Goal: Information Seeking & Learning: Check status

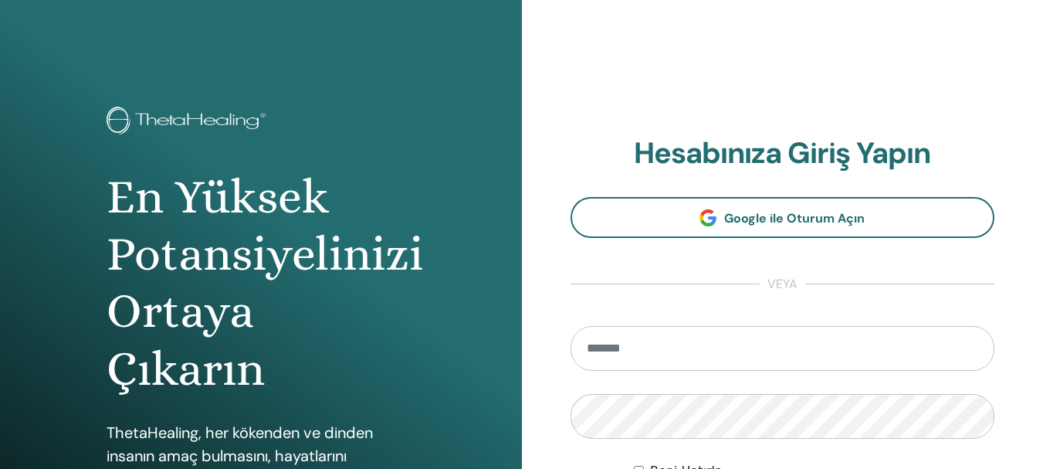
click at [606, 347] on input "email" at bounding box center [783, 348] width 425 height 45
type input "**********"
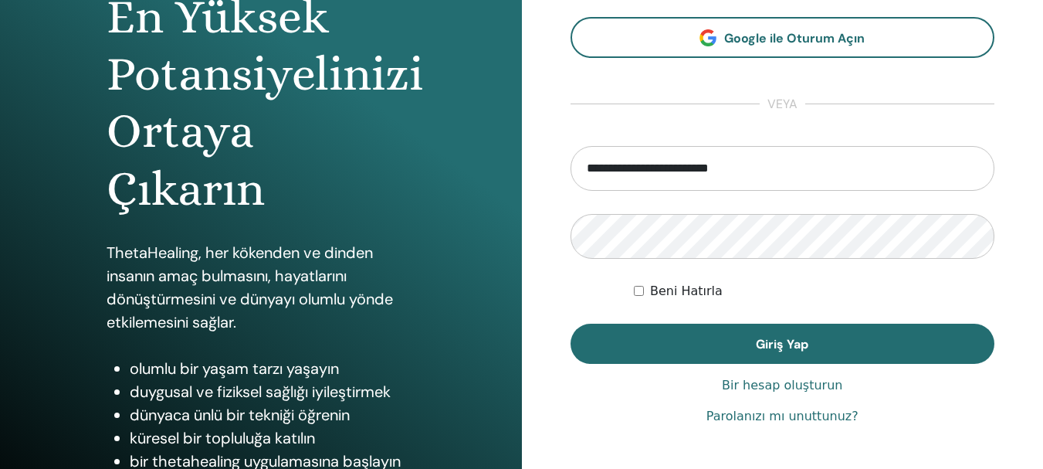
scroll to position [232, 0]
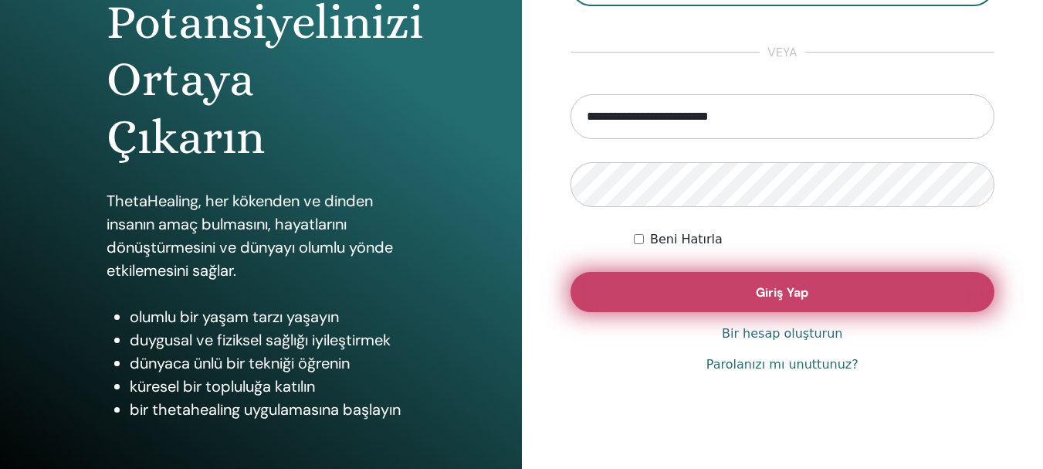
click at [732, 301] on button "Giriş Yap" at bounding box center [783, 292] width 425 height 40
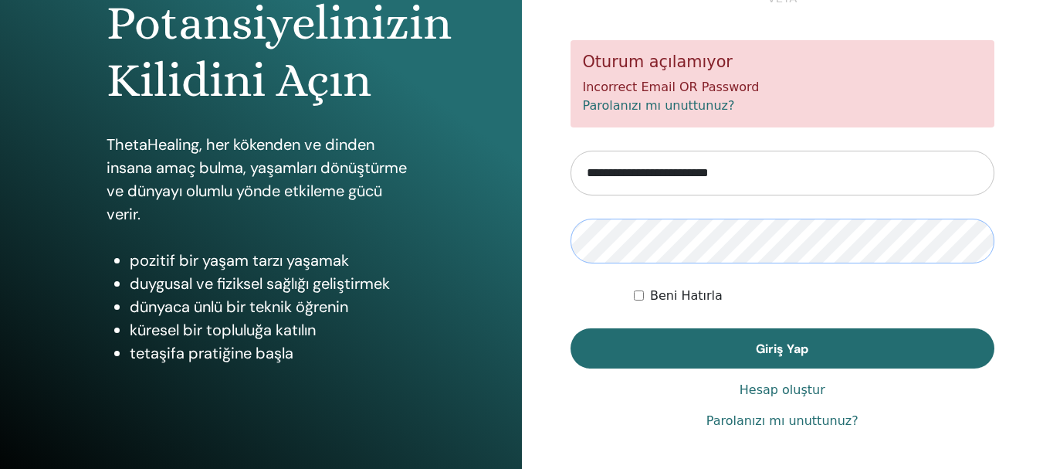
scroll to position [232, 0]
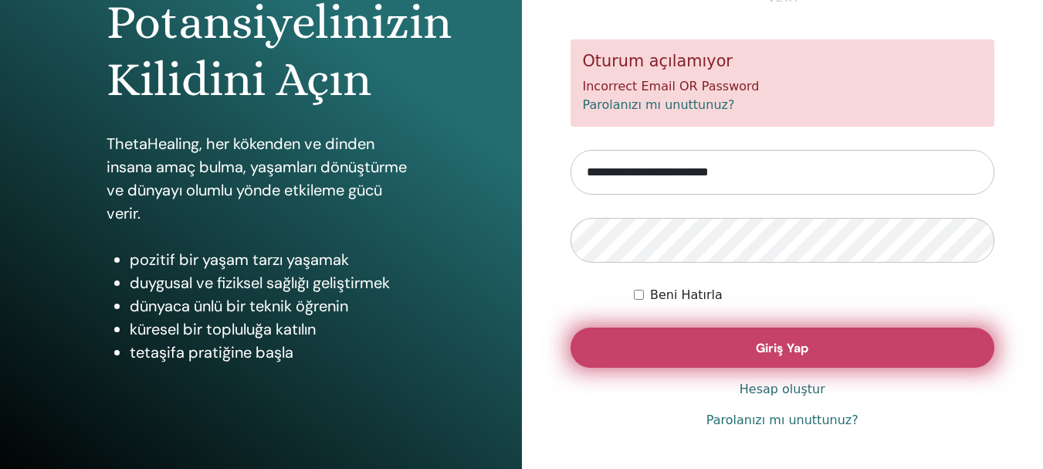
click at [699, 344] on button "Giriş Yap" at bounding box center [783, 347] width 425 height 40
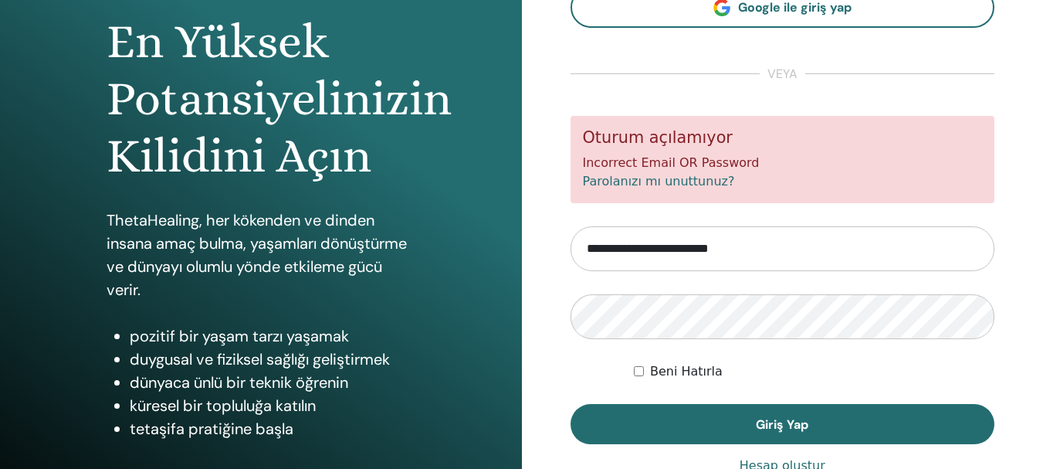
scroll to position [163, 0]
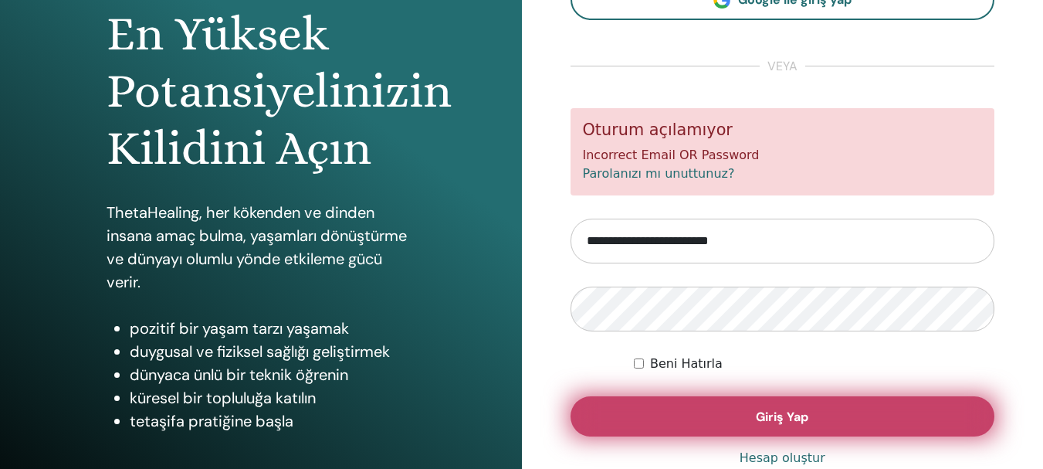
click at [743, 412] on button "Giriş Yap" at bounding box center [783, 416] width 425 height 40
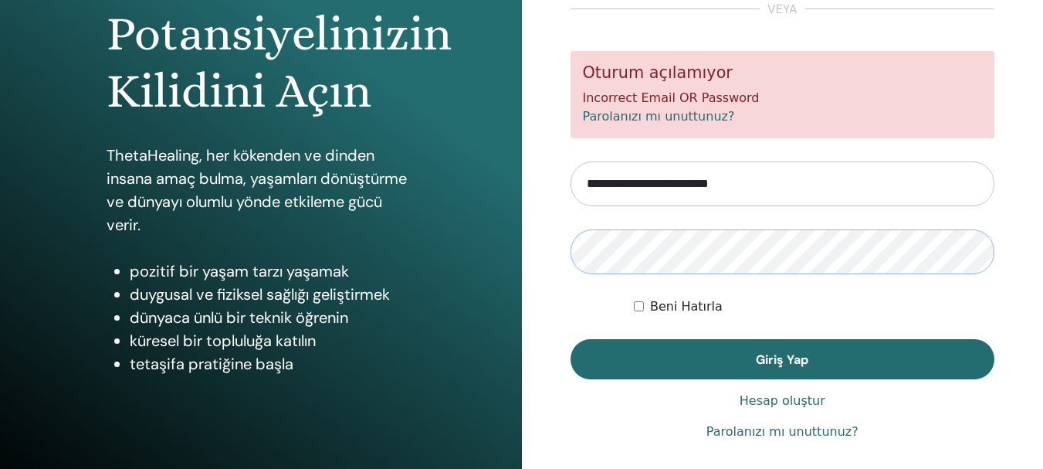
scroll to position [232, 0]
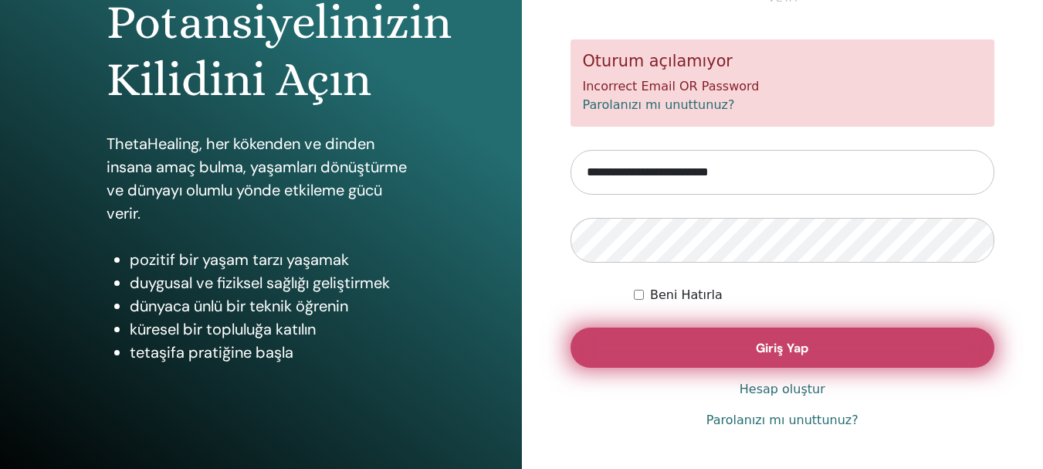
click at [741, 348] on button "Giriş Yap" at bounding box center [783, 347] width 425 height 40
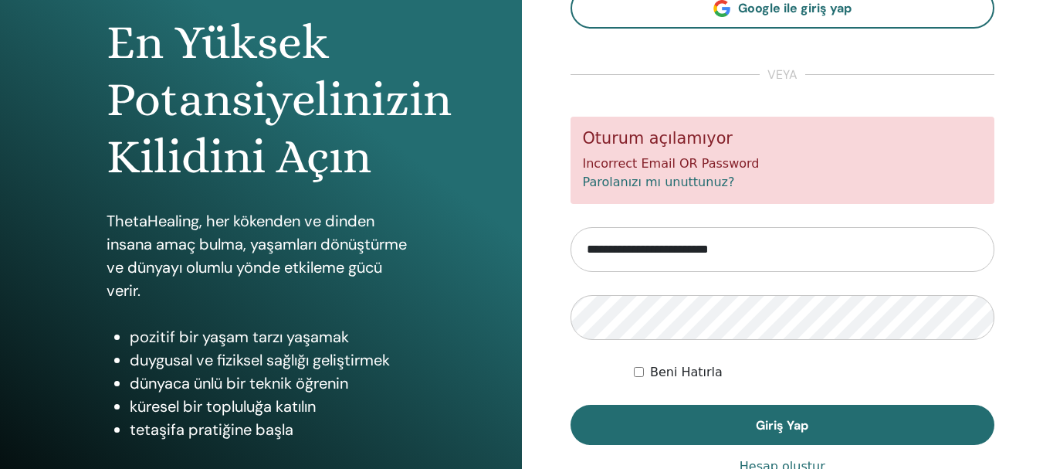
scroll to position [154, 0]
click at [680, 182] on link "Parolanızı mı unuttunuz?" at bounding box center [659, 182] width 152 height 15
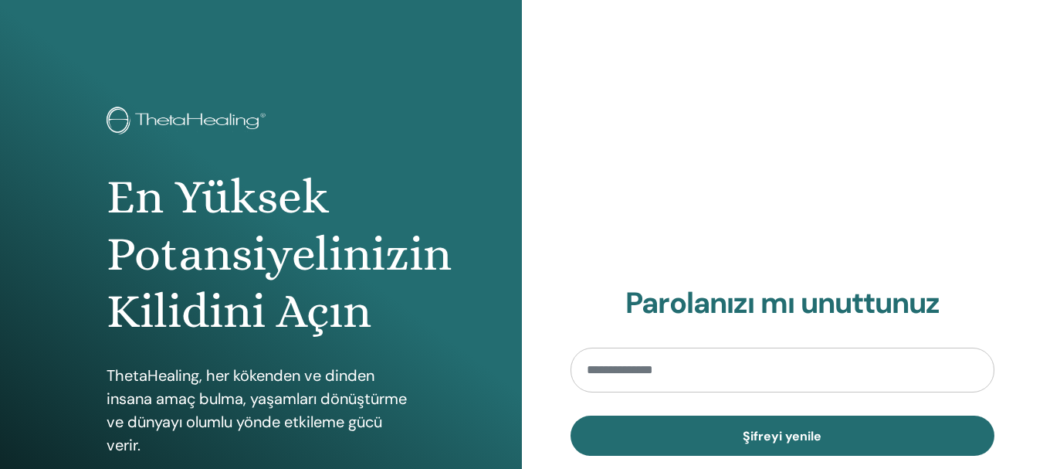
click at [596, 369] on input "email" at bounding box center [783, 370] width 425 height 45
type input "**********"
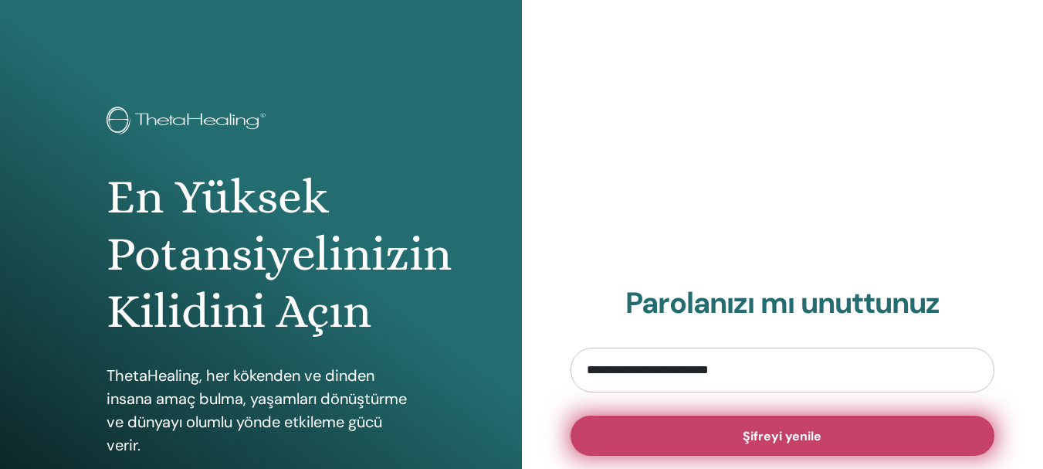
click at [796, 433] on span "Şifreyi yenile" at bounding box center [782, 436] width 79 height 16
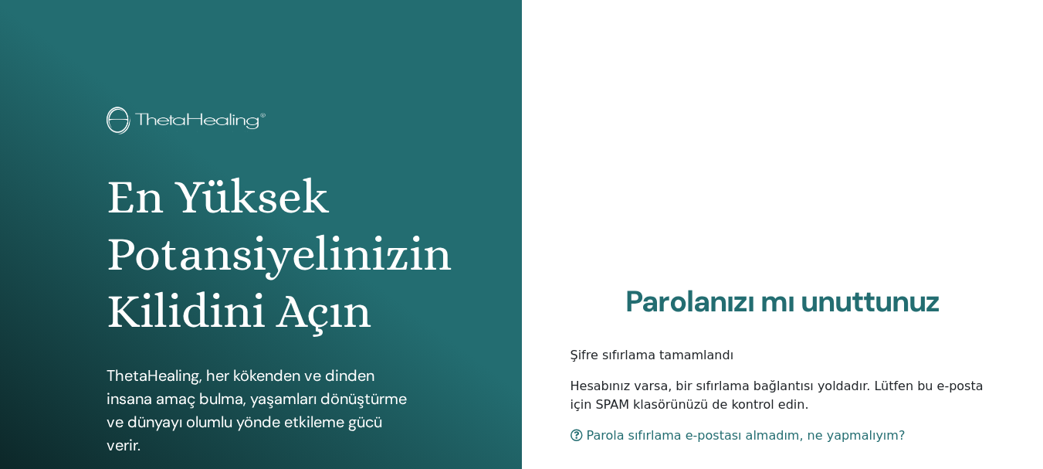
scroll to position [77, 0]
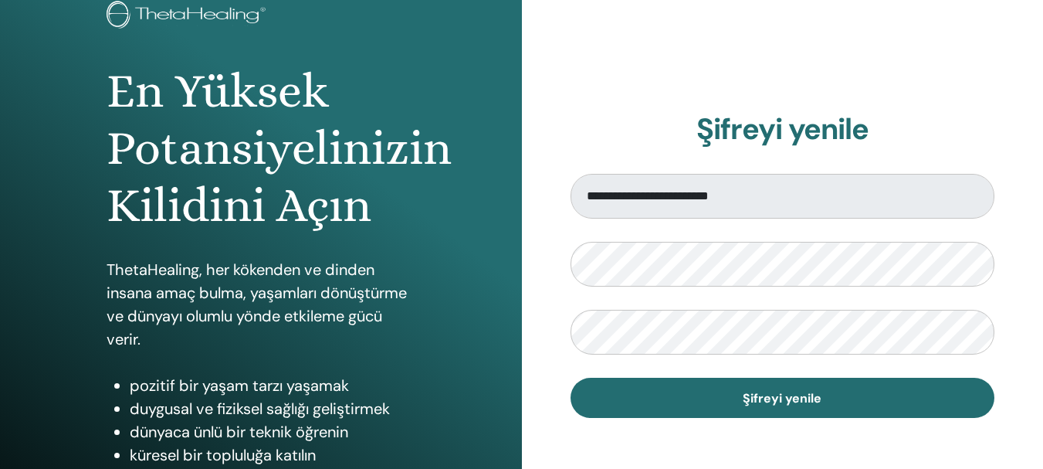
scroll to position [154, 0]
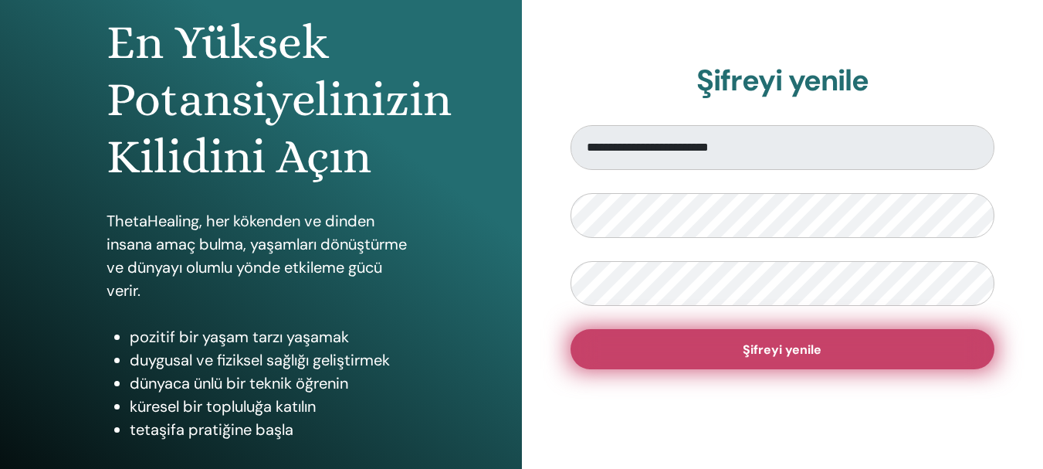
click at [599, 348] on button "Şifreyi yenile" at bounding box center [783, 349] width 425 height 40
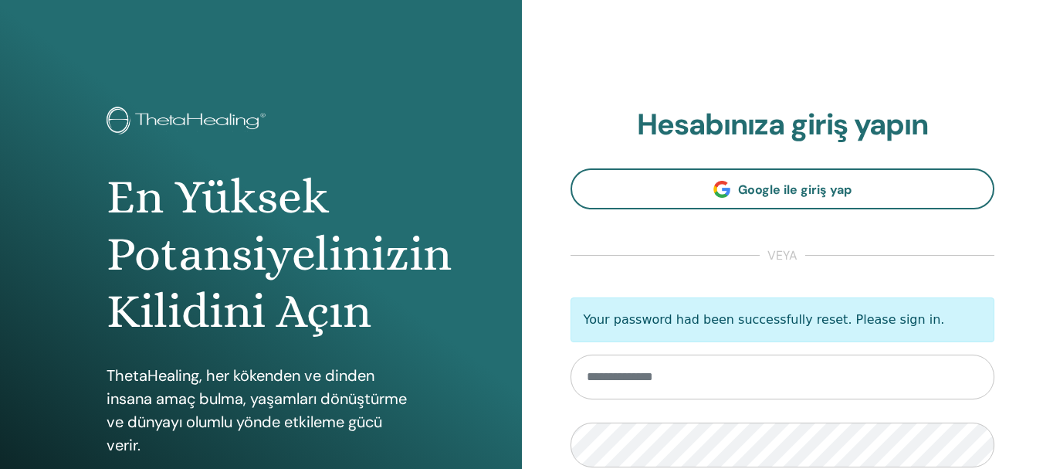
scroll to position [154, 0]
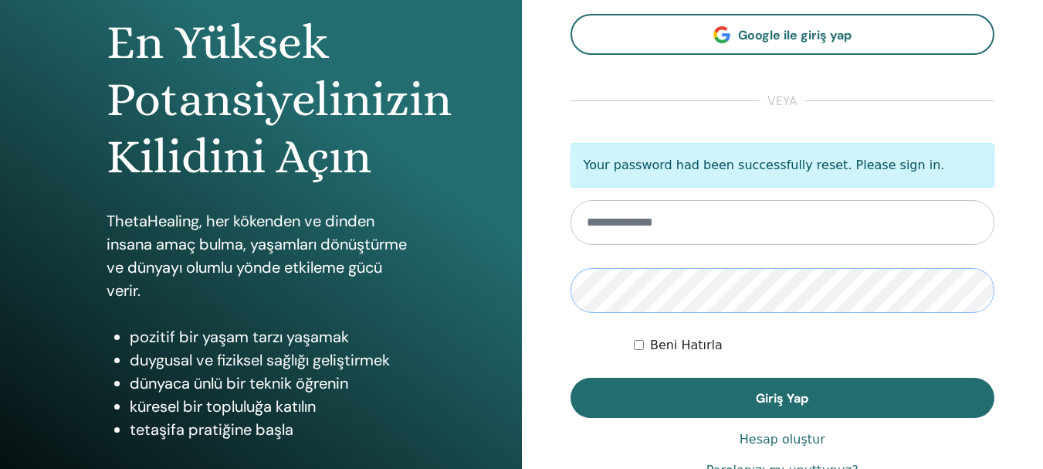
click at [509, 271] on div "En Yüksek Potansiyelinizin Kilidini Açın ThetaHealing, her kökenden ve dinden i…" at bounding box center [521, 216] width 1043 height 741
click at [599, 209] on input "email" at bounding box center [783, 222] width 425 height 45
click at [602, 223] on input "email" at bounding box center [783, 222] width 425 height 45
click at [621, 215] on input "email" at bounding box center [783, 222] width 425 height 45
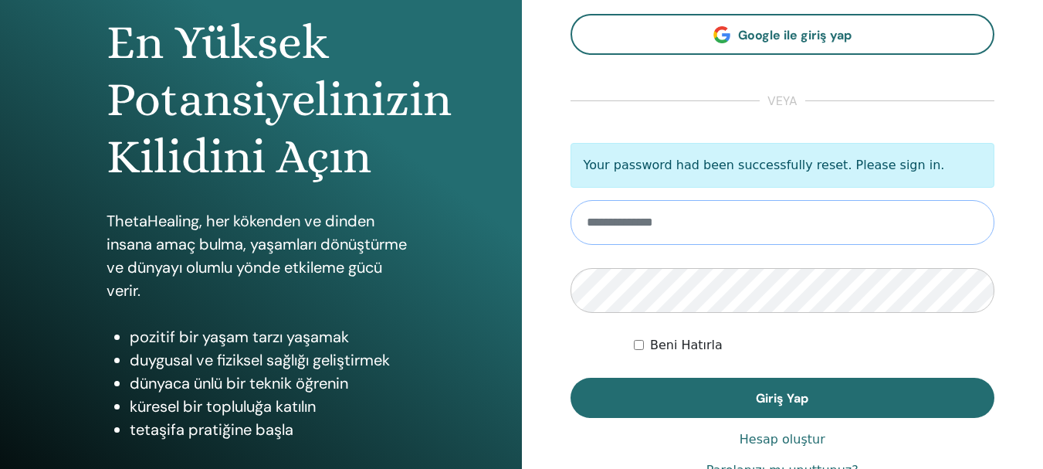
click at [621, 215] on input "email" at bounding box center [783, 222] width 425 height 45
click at [623, 215] on input "email" at bounding box center [783, 222] width 425 height 45
click at [665, 223] on input "email" at bounding box center [783, 222] width 425 height 45
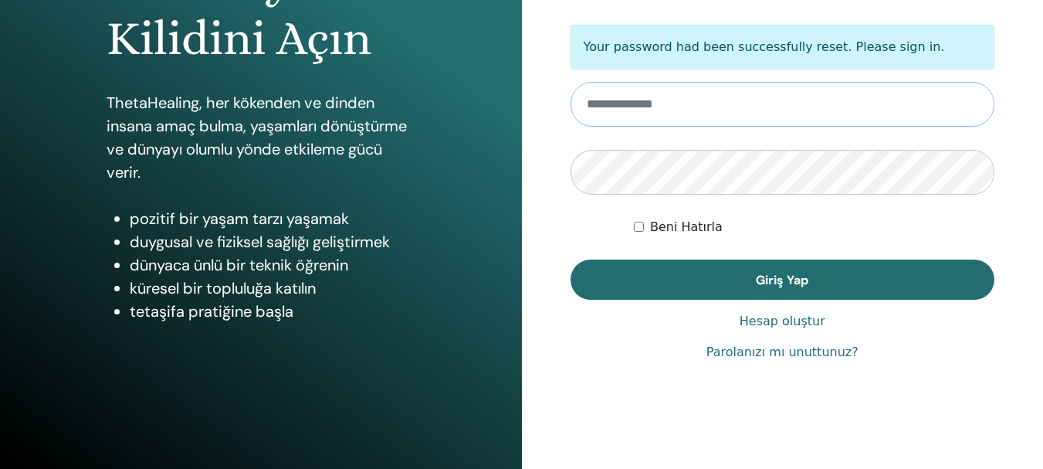
click at [606, 107] on input "email" at bounding box center [783, 104] width 425 height 45
type input "**********"
click at [420, 175] on div "En Yüksek Potansiyelinizin Kilidini Açın ThetaHealing, her kökenden ve dinden i…" at bounding box center [521, 97] width 1043 height 741
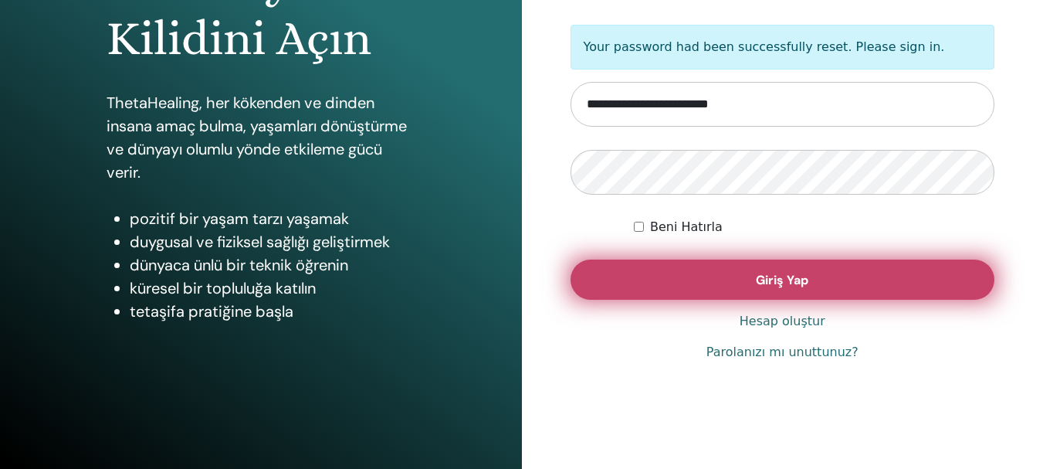
click at [628, 279] on button "Giriş Yap" at bounding box center [783, 280] width 425 height 40
click at [678, 279] on button "Giriş Yap" at bounding box center [783, 280] width 425 height 40
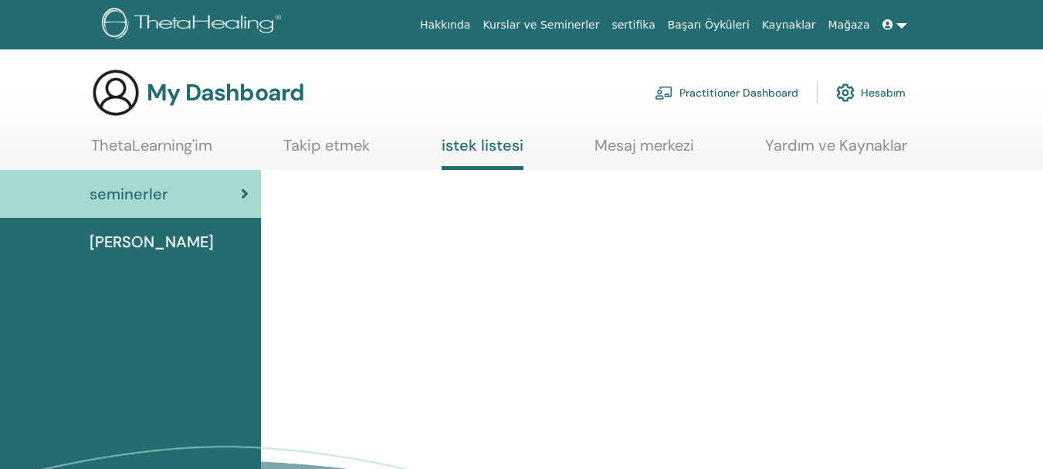
click at [104, 243] on span "[PERSON_NAME]" at bounding box center [152, 241] width 124 height 23
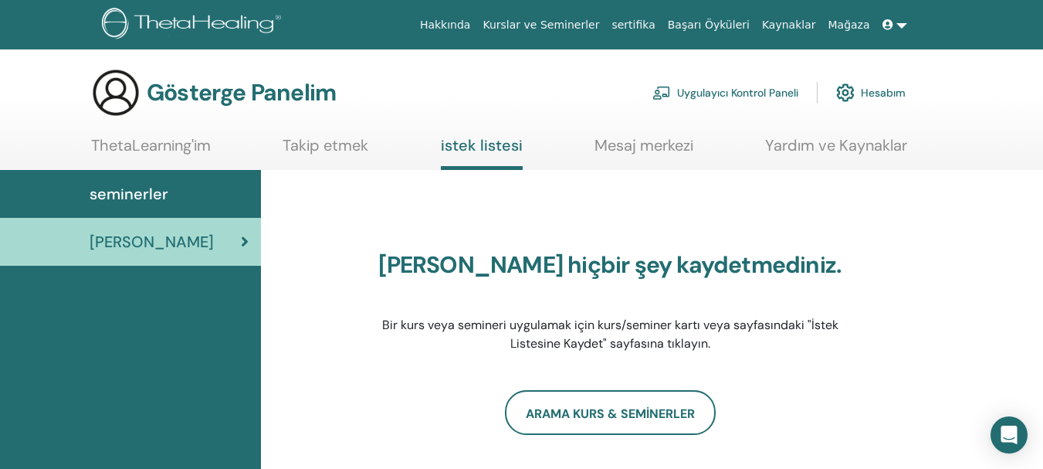
click at [113, 242] on font "[PERSON_NAME]" at bounding box center [152, 242] width 124 height 20
click at [881, 90] on font "Hesabım" at bounding box center [883, 94] width 45 height 14
click at [112, 201] on font "seminerler" at bounding box center [129, 194] width 79 height 20
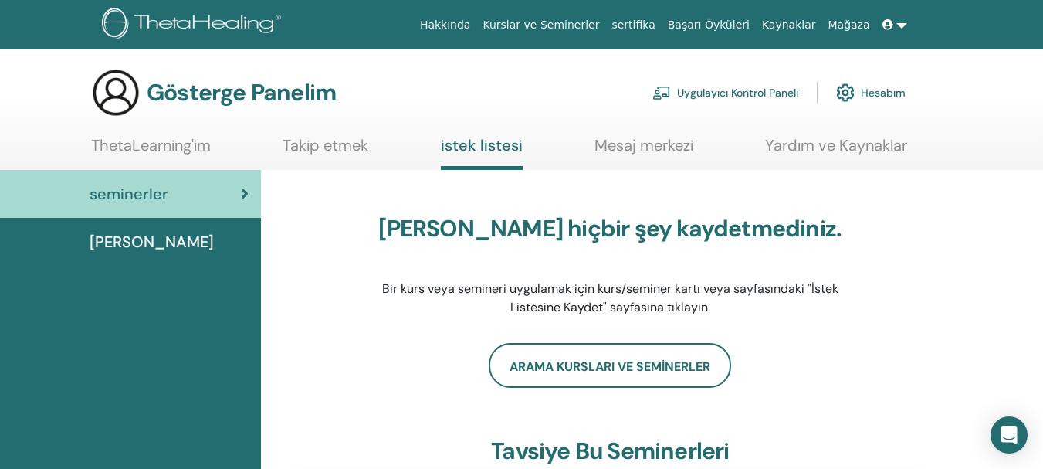
click at [878, 92] on font "Hesabım" at bounding box center [883, 94] width 45 height 14
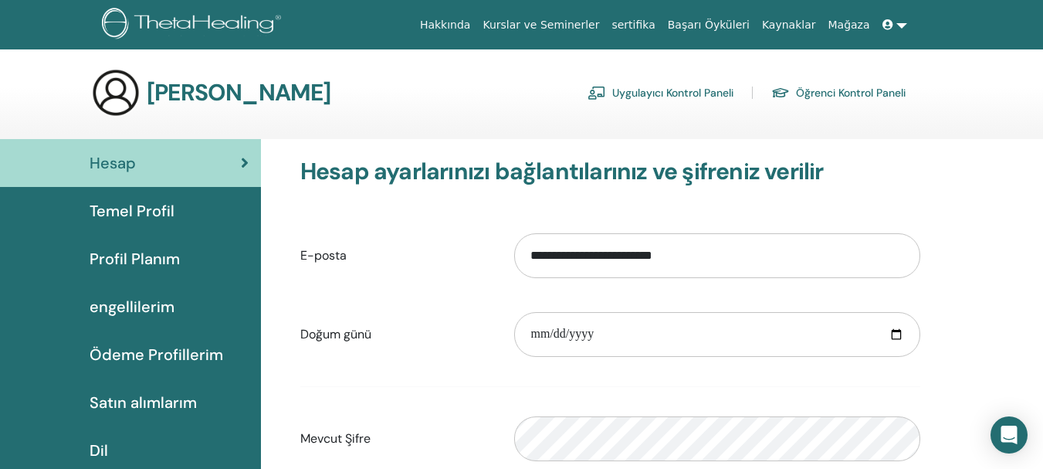
click at [884, 26] on icon at bounding box center [888, 24] width 11 height 11
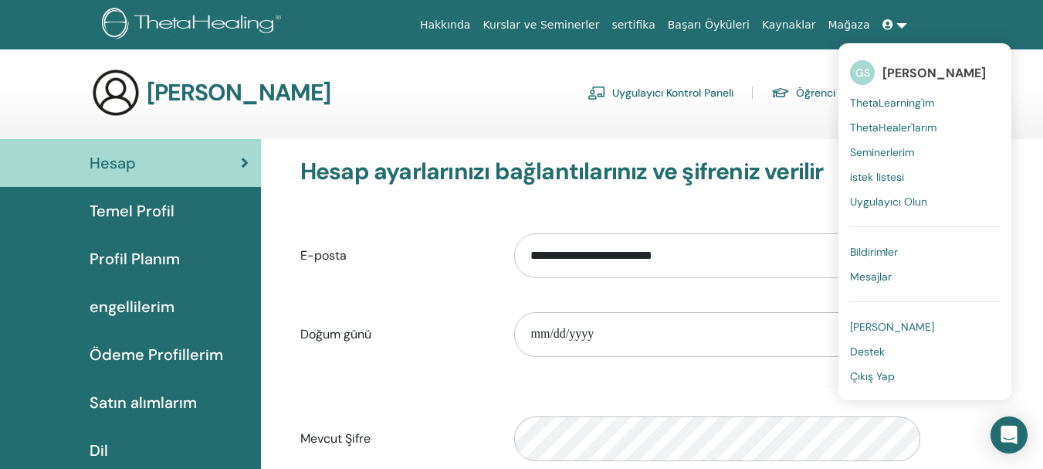
click at [870, 154] on font "Seminerlerim" at bounding box center [882, 152] width 64 height 14
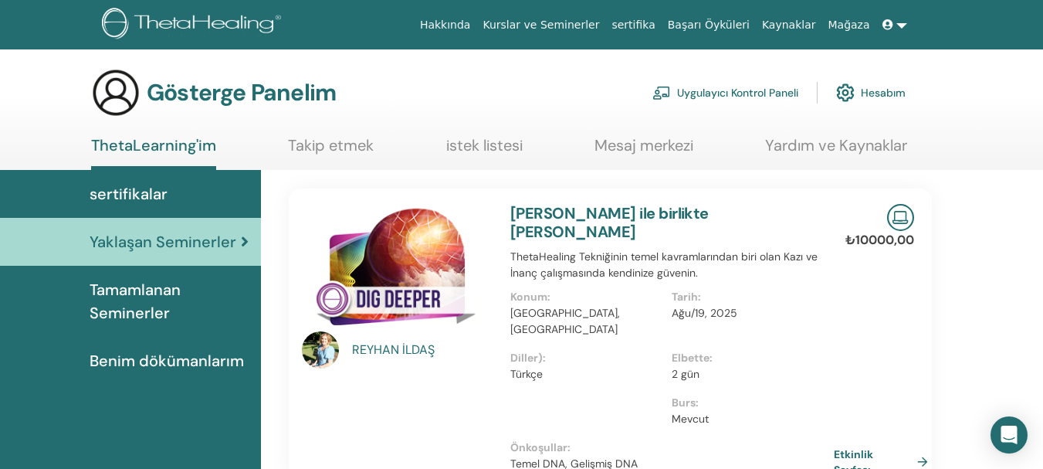
click at [154, 299] on font "Tamamlanan Seminerler" at bounding box center [135, 301] width 91 height 43
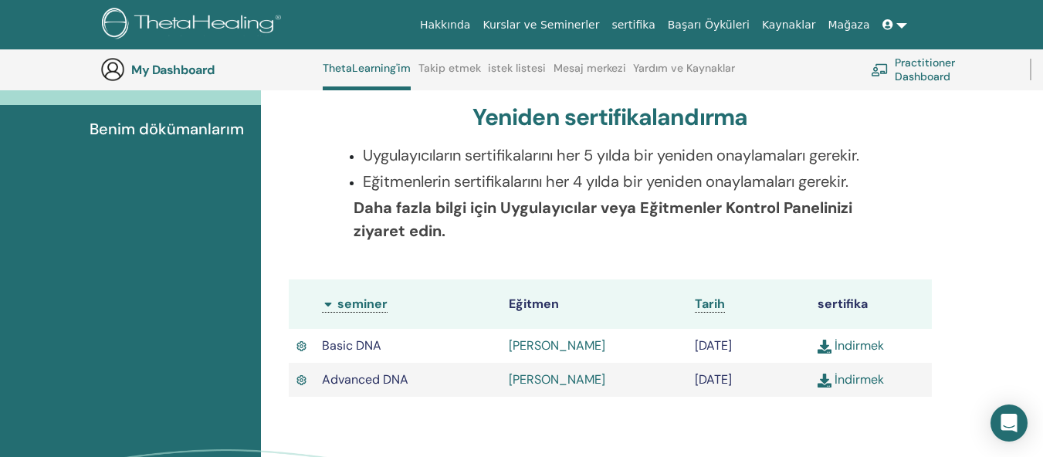
scroll to position [148, 0]
